Goal: Find specific page/section: Find specific page/section

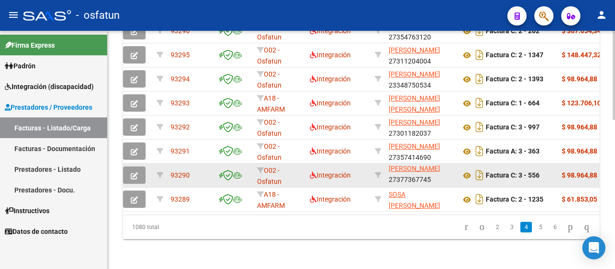
scroll to position [398, 0]
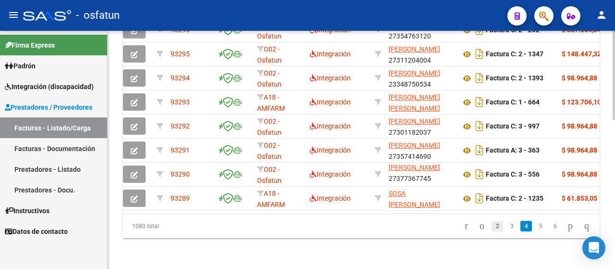
click at [492, 224] on link "2" at bounding box center [498, 226] width 12 height 11
click at [487, 226] on div "1080 total 1 2 3 4 5" at bounding box center [361, 226] width 477 height 24
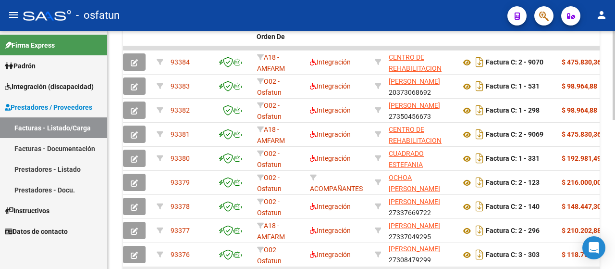
scroll to position [254, 0]
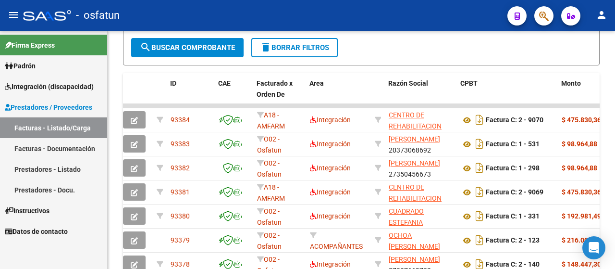
click at [62, 109] on span "Prestadores / Proveedores" at bounding box center [48, 107] width 87 height 11
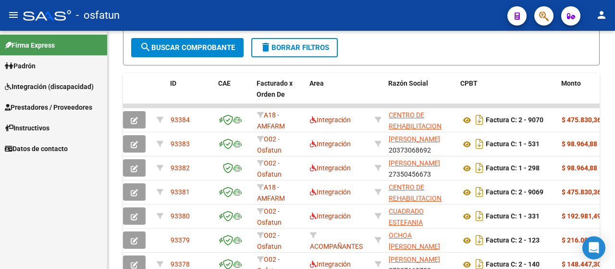
click at [58, 107] on span "Prestadores / Proveedores" at bounding box center [48, 107] width 87 height 11
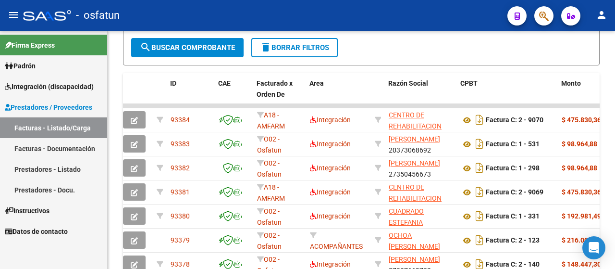
click at [60, 132] on link "Facturas - Listado/Carga" at bounding box center [53, 127] width 107 height 21
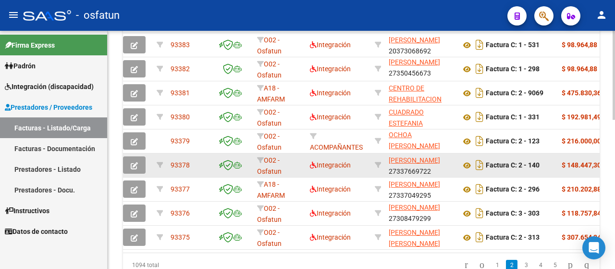
scroll to position [398, 0]
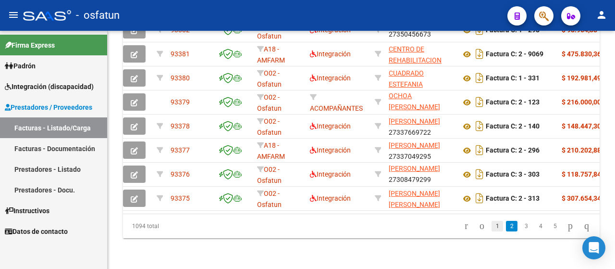
click at [492, 226] on link "1" at bounding box center [498, 226] width 12 height 11
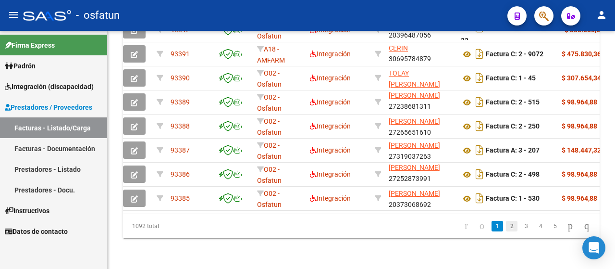
click at [506, 229] on link "2" at bounding box center [512, 226] width 12 height 11
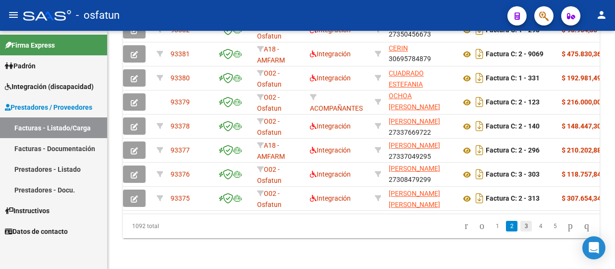
click at [520, 225] on link "3" at bounding box center [526, 226] width 12 height 11
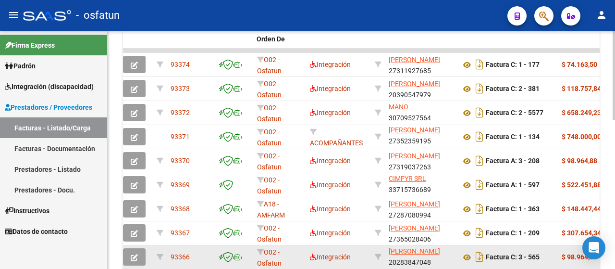
scroll to position [302, 0]
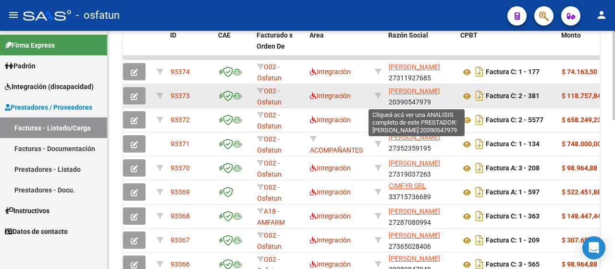
click at [403, 89] on span "[PERSON_NAME]" at bounding box center [414, 91] width 51 height 8
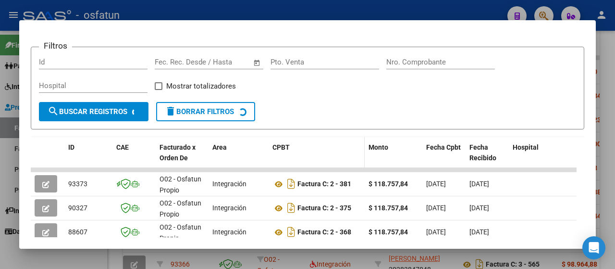
scroll to position [151, 0]
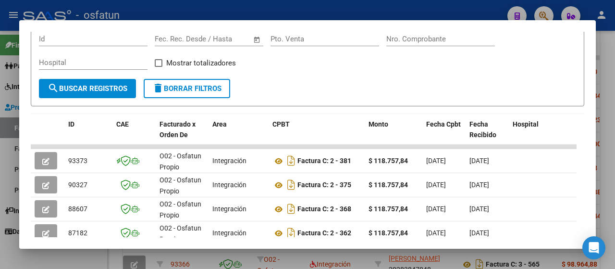
click at [609, 123] on div at bounding box center [307, 134] width 615 height 269
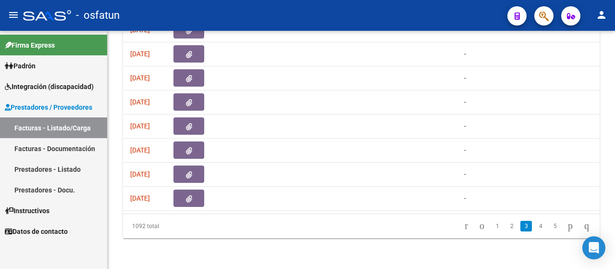
scroll to position [0, 0]
